Goal: Task Accomplishment & Management: Use online tool/utility

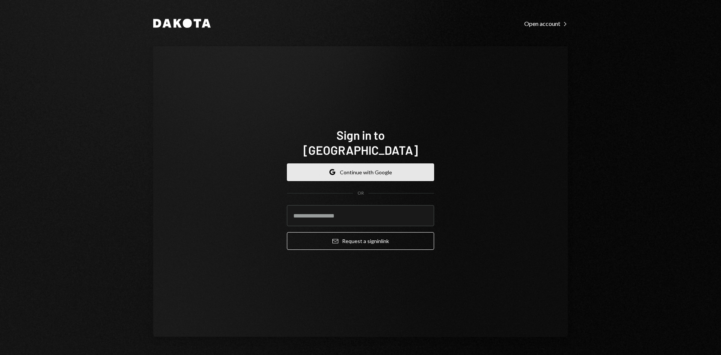
click at [372, 164] on button "Google Continue with Google" at bounding box center [360, 172] width 147 height 18
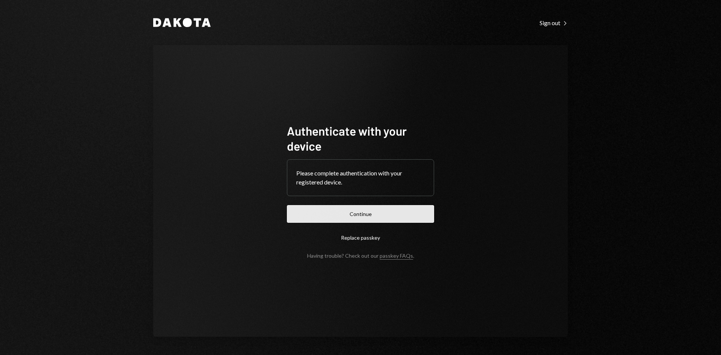
click at [326, 214] on button "Continue" at bounding box center [360, 214] width 147 height 18
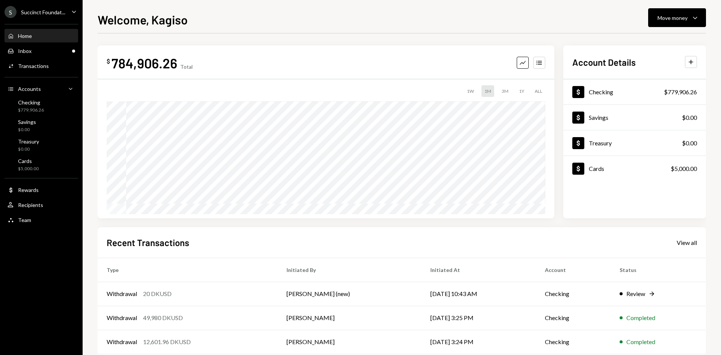
click at [48, 10] on div "Succinct Foundat..." at bounding box center [43, 12] width 44 height 6
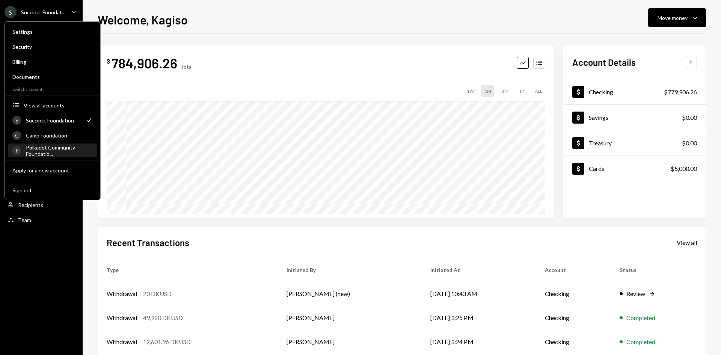
click at [50, 151] on div "Polkadot Community Foundatio..." at bounding box center [59, 150] width 67 height 13
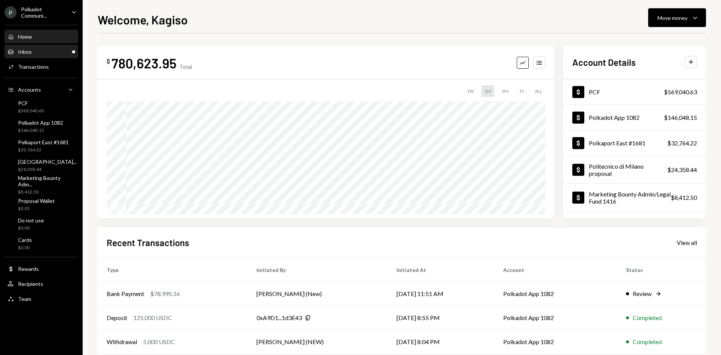
click at [40, 53] on div "Inbox Inbox" at bounding box center [42, 51] width 68 height 7
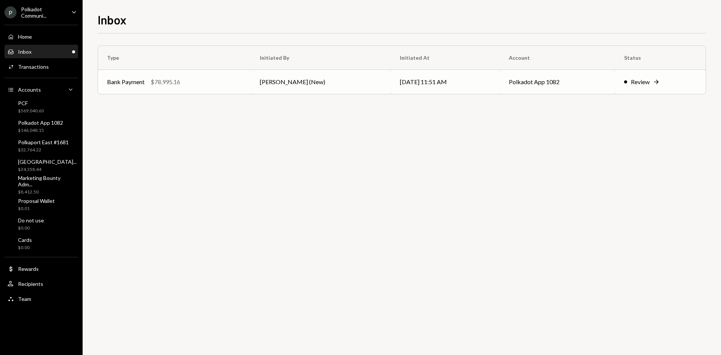
click at [273, 80] on td "[PERSON_NAME] (New)" at bounding box center [321, 82] width 140 height 24
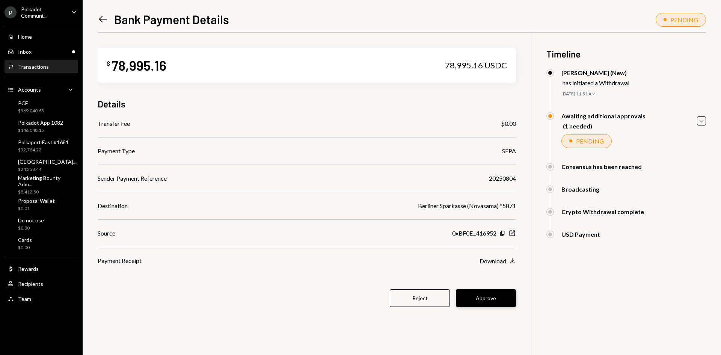
click at [478, 294] on button "Approve" at bounding box center [486, 298] width 60 height 18
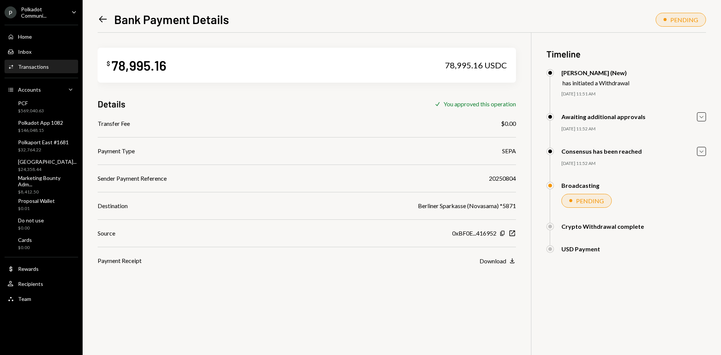
click at [357, 258] on div "Payment Receipt Download Download" at bounding box center [307, 260] width 418 height 9
